Goal: Complete application form: Complete application form

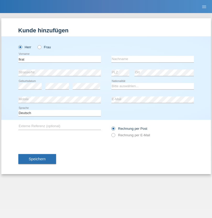
type input "firat"
click at [152, 59] on input "text" at bounding box center [152, 59] width 82 height 7
type input "kara"
select select "CH"
radio input "true"
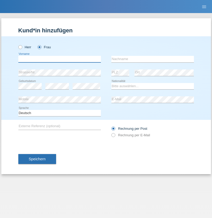
click at [59, 59] on input "text" at bounding box center [59, 59] width 82 height 7
type input "Nuria"
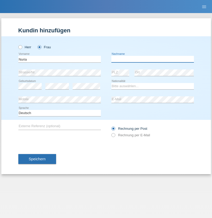
click at [152, 59] on input "text" at bounding box center [152, 59] width 82 height 7
type input "D'Antino"
select select "CH"
